Goal: Communication & Community: Answer question/provide support

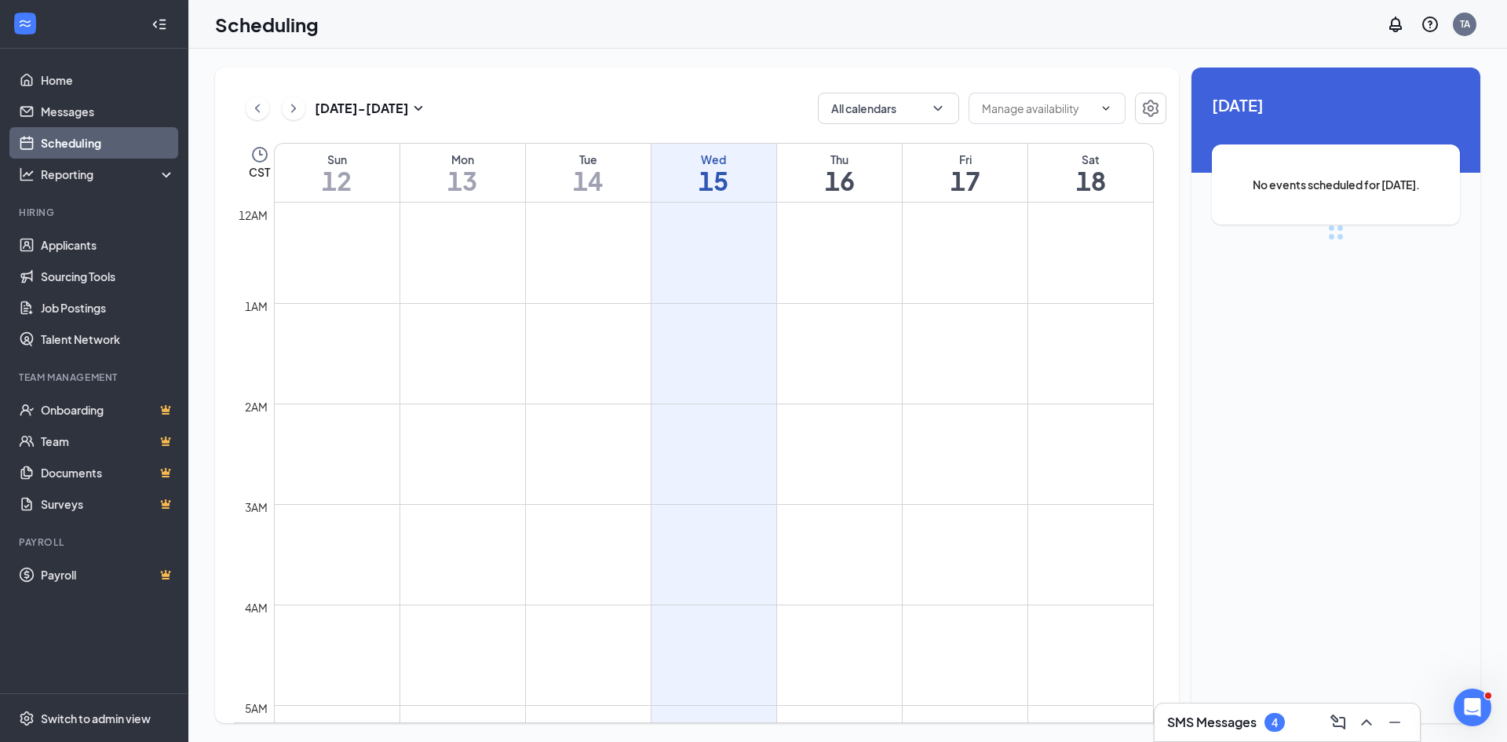
scroll to position [771, 0]
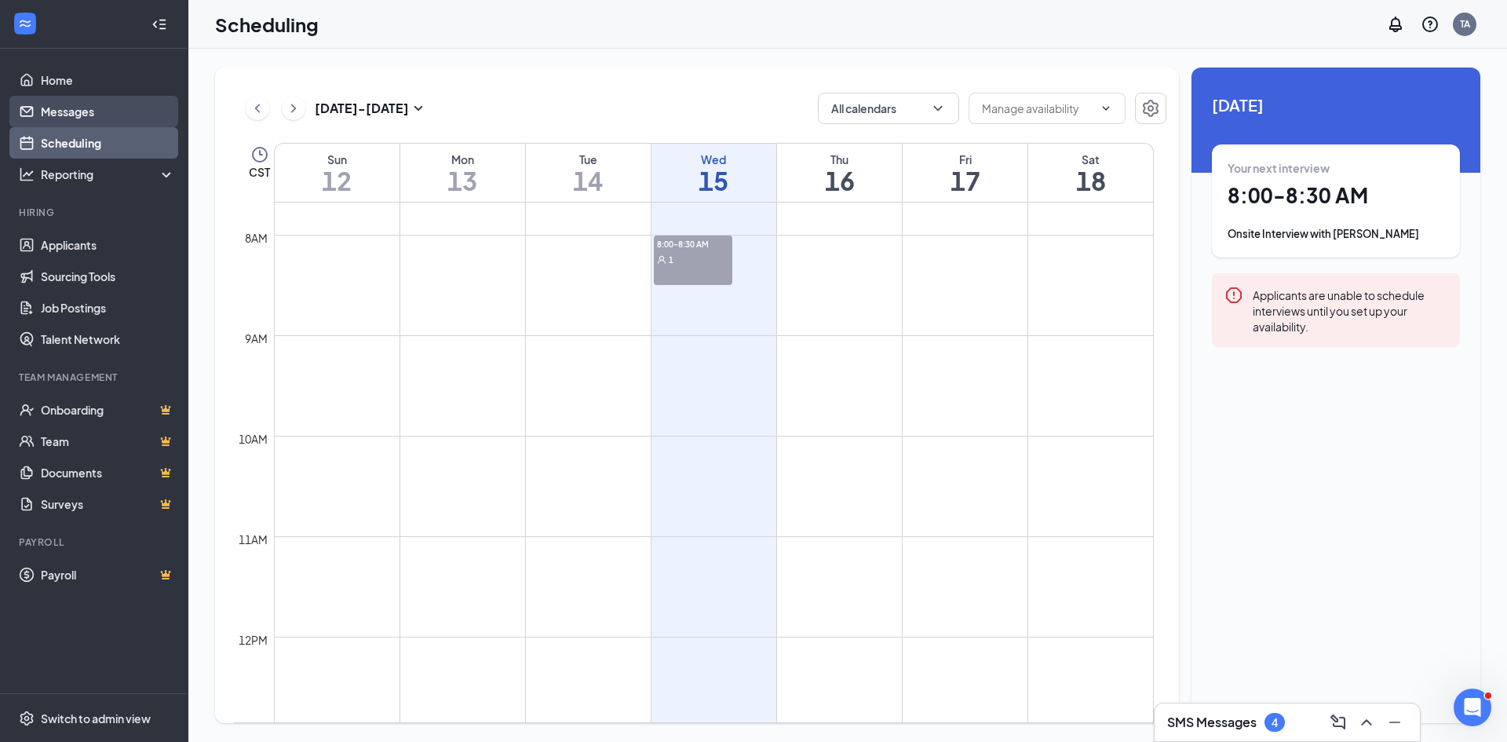
click at [105, 106] on link "Messages" at bounding box center [108, 111] width 134 height 31
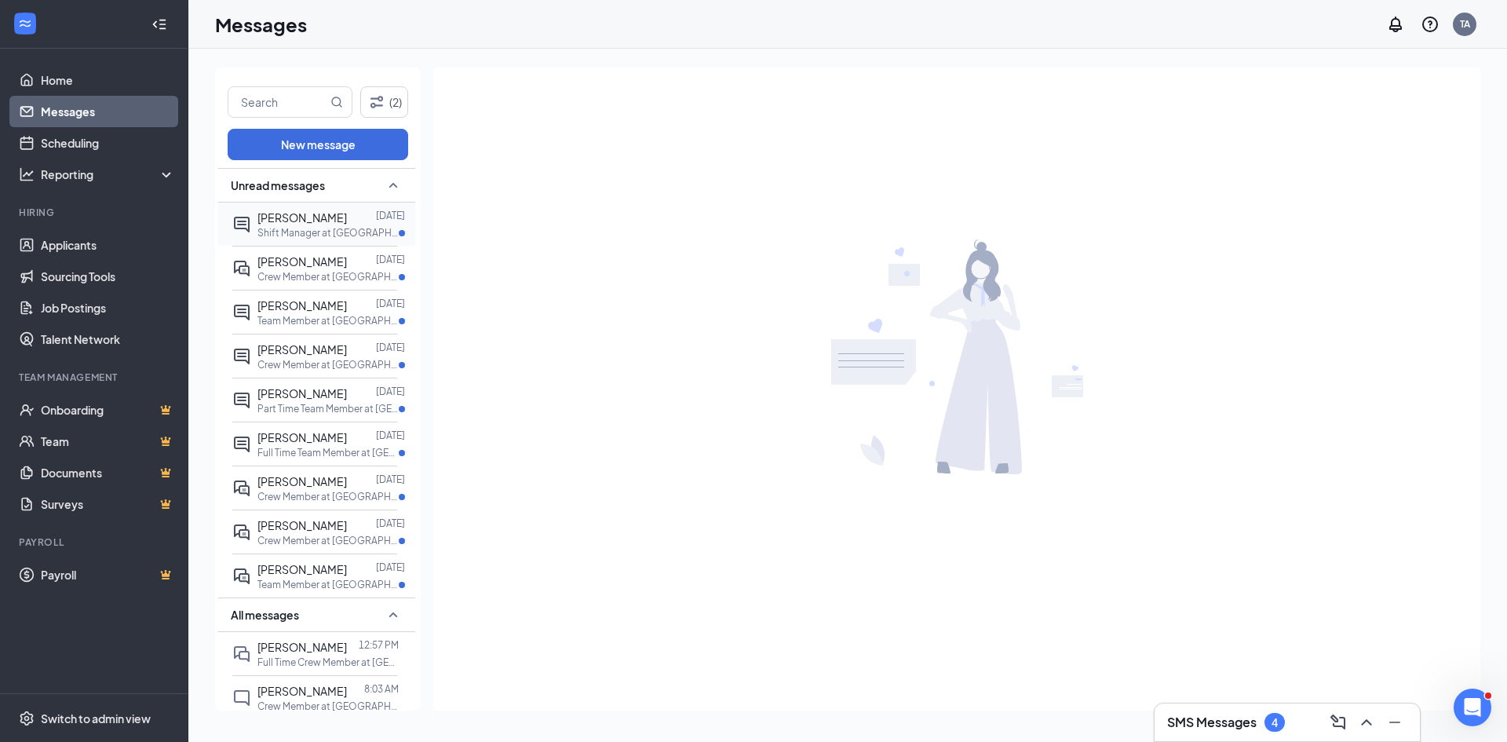
click at [312, 223] on span "[PERSON_NAME]" at bounding box center [301, 217] width 89 height 14
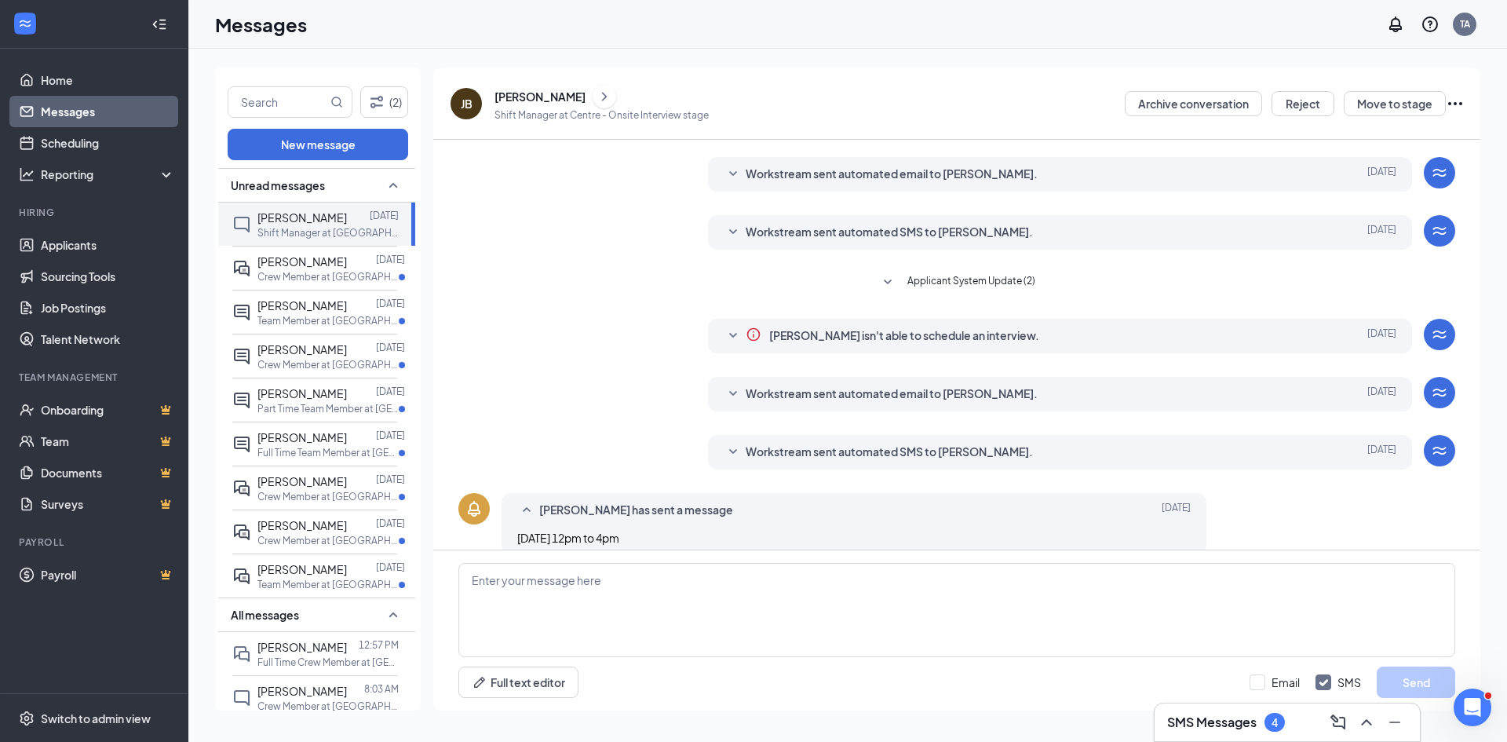
scroll to position [57, 0]
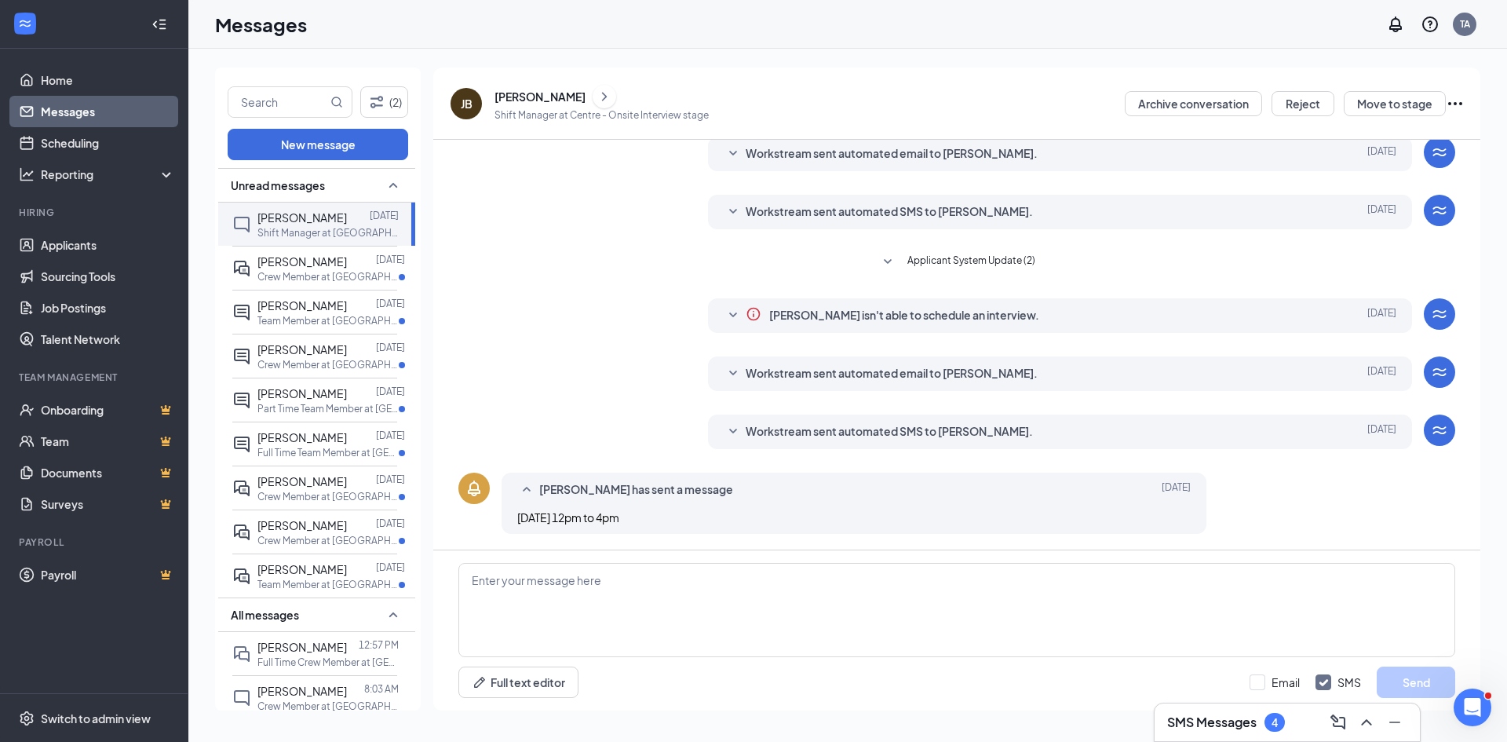
click at [846, 508] on div "[PERSON_NAME] has sent a message [DATE] [DATE] 12pm to 4pm" at bounding box center [854, 502] width 705 height 61
click at [531, 487] on icon "SmallChevronUp" at bounding box center [526, 489] width 19 height 19
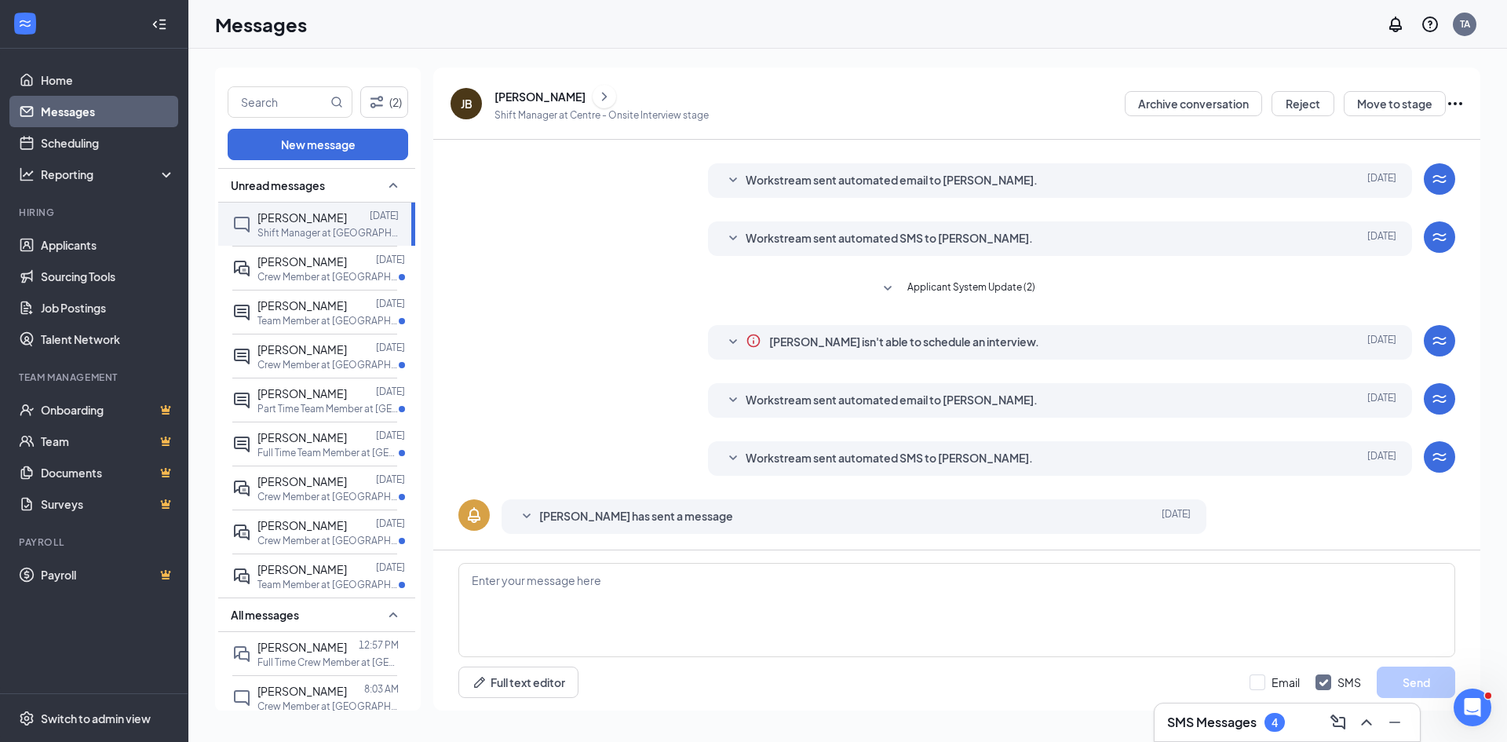
click at [531, 505] on div "[PERSON_NAME] has sent a message [DATE] [DATE] 12pm to 4pm" at bounding box center [854, 516] width 705 height 35
click at [527, 508] on icon "SmallChevronDown" at bounding box center [526, 516] width 19 height 19
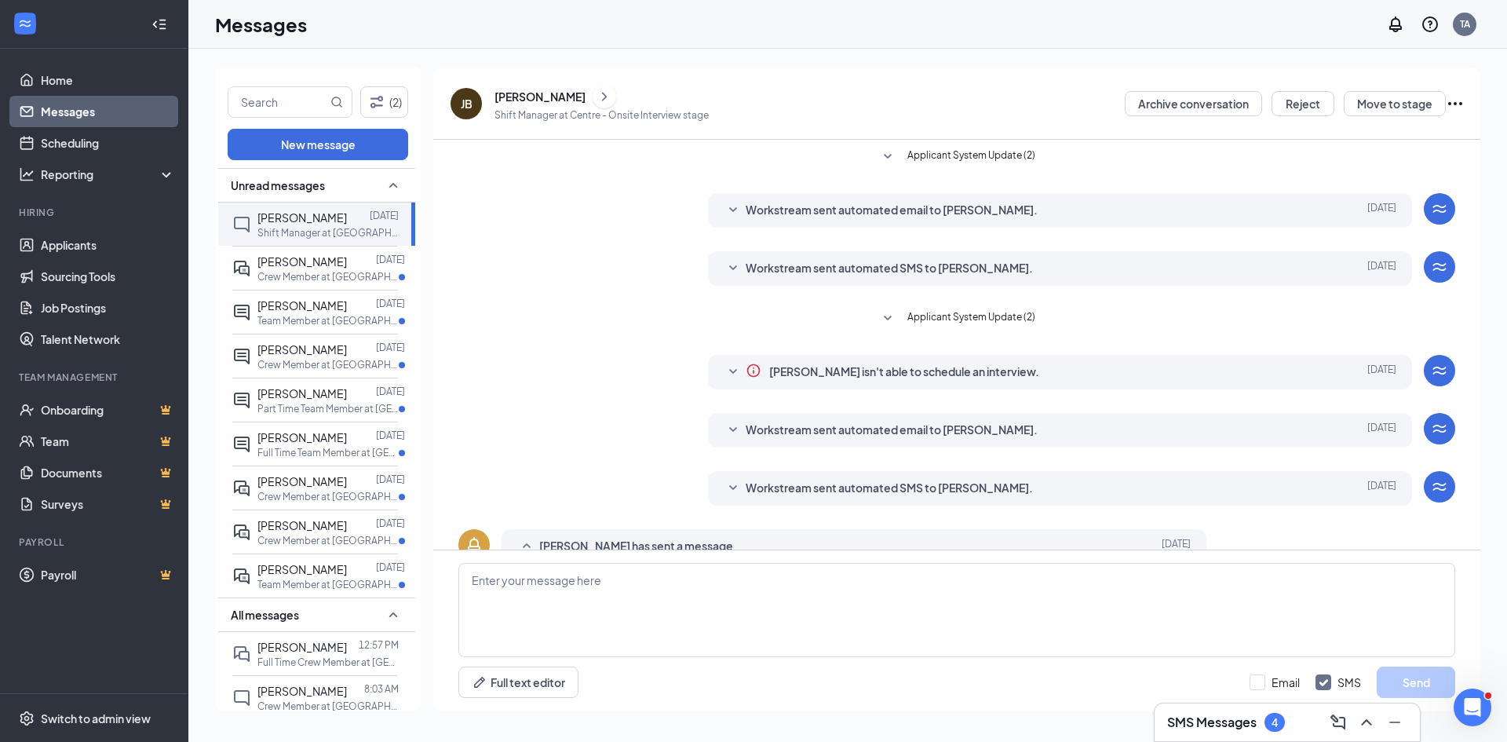
scroll to position [57, 0]
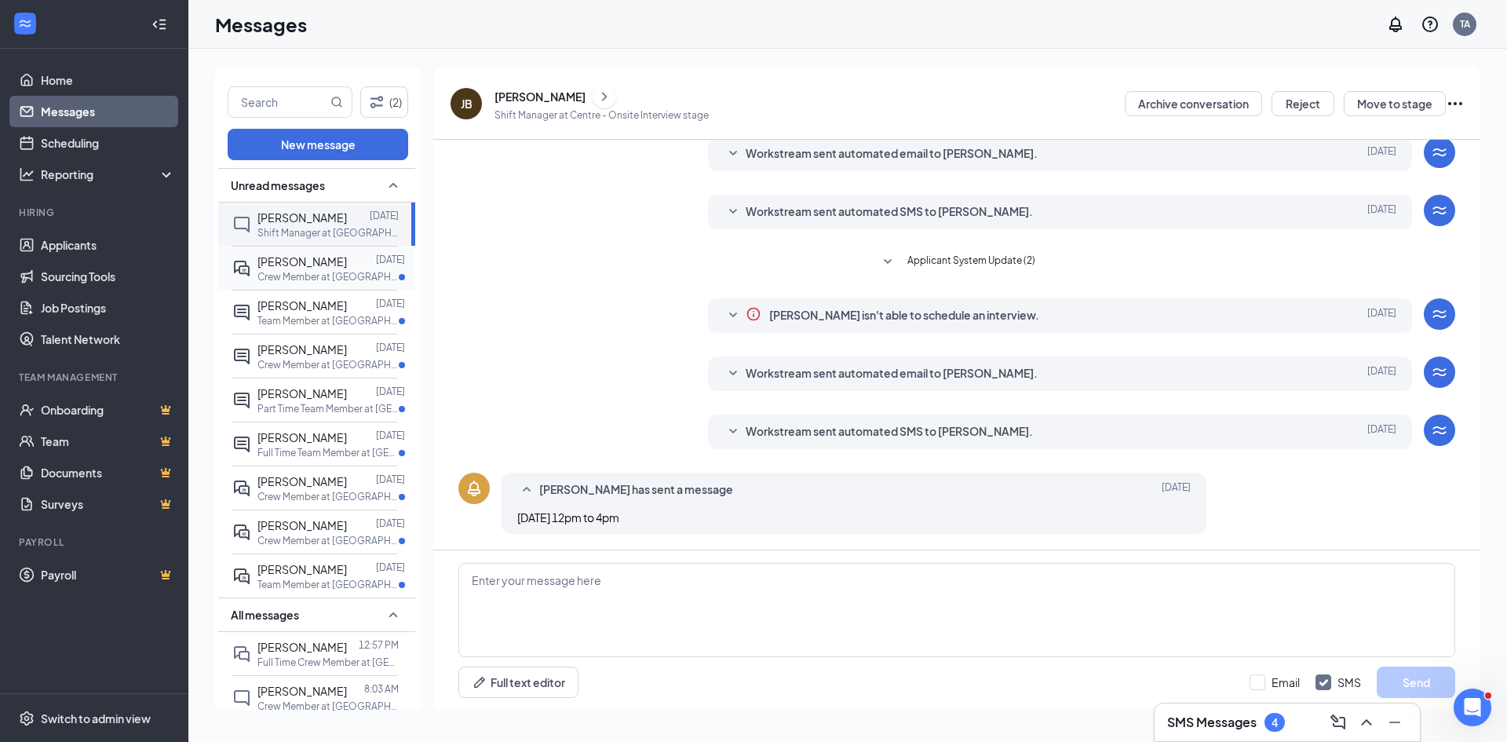
click at [305, 274] on p "Crew Member at [GEOGRAPHIC_DATA]" at bounding box center [327, 276] width 141 height 13
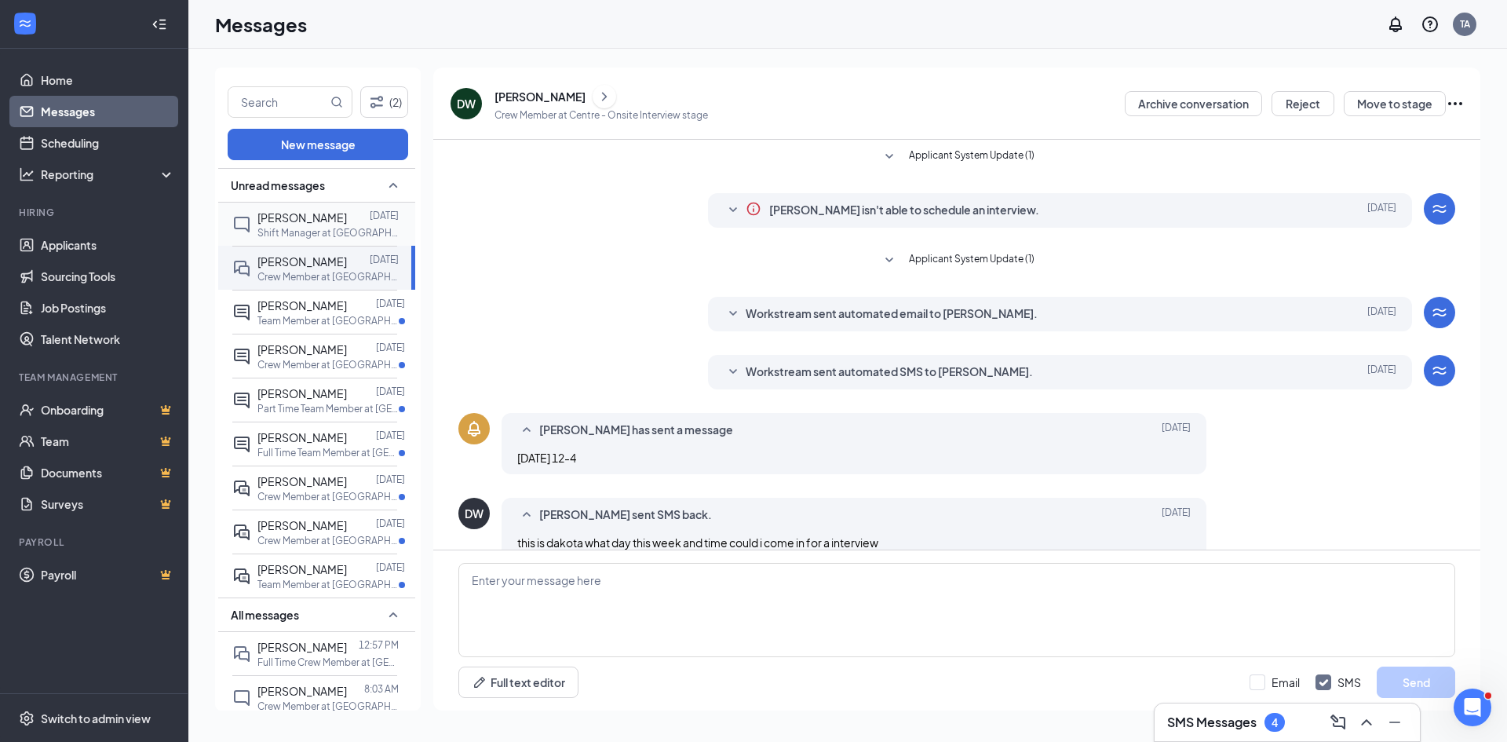
scroll to position [110, 0]
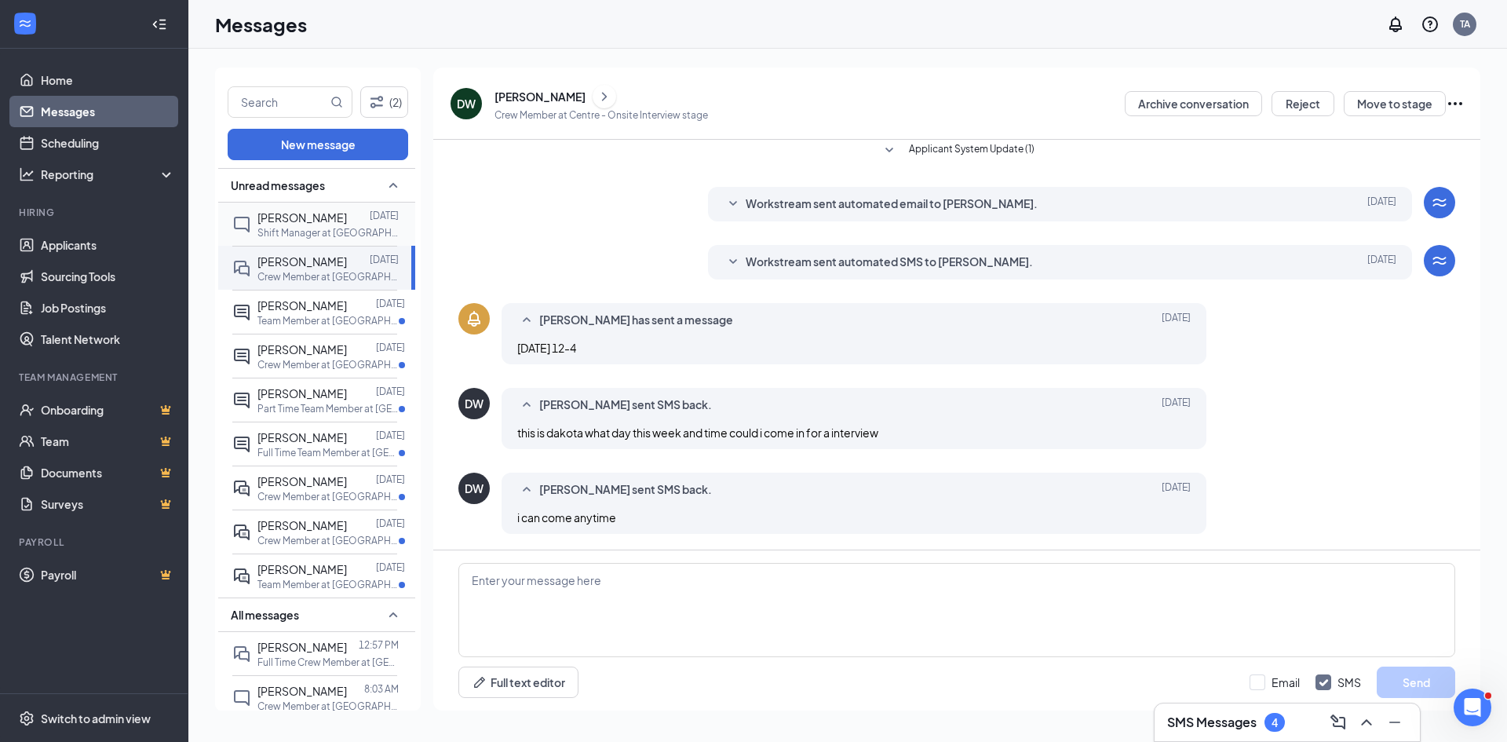
click at [313, 232] on p "Shift Manager at [GEOGRAPHIC_DATA]" at bounding box center [327, 232] width 141 height 13
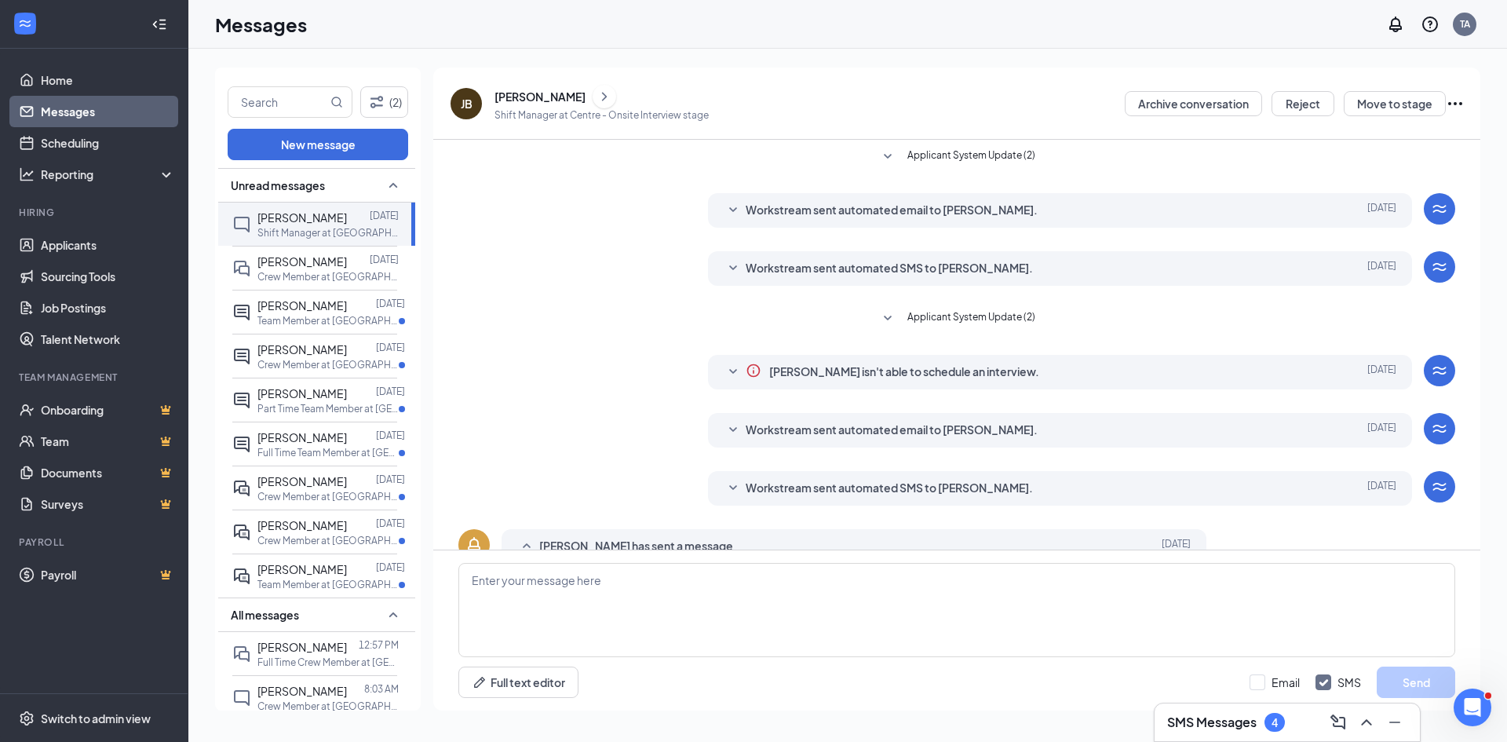
scroll to position [57, 0]
